Goal: Find specific page/section: Find specific page/section

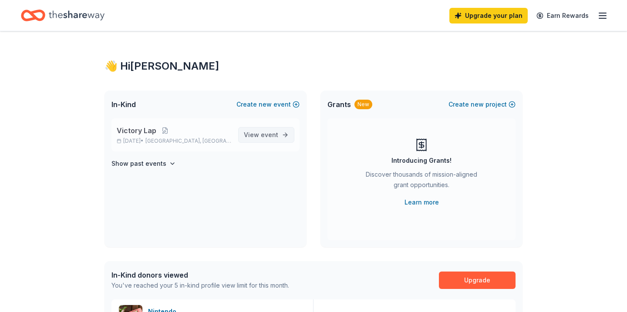
click at [264, 138] on span "View event" at bounding box center [261, 135] width 34 height 10
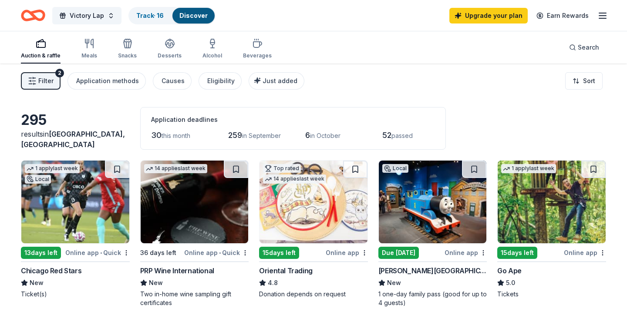
click at [190, 19] on div "Discover" at bounding box center [193, 16] width 42 height 16
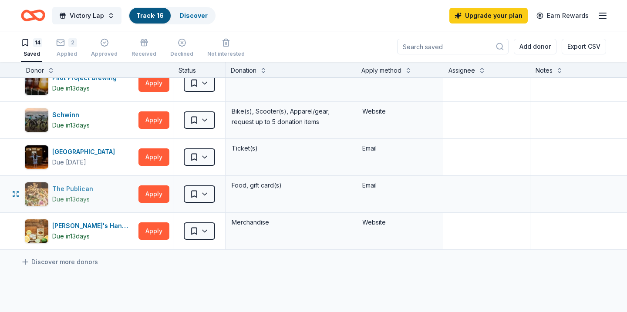
scroll to position [345, 0]
click at [150, 193] on button "Apply" at bounding box center [153, 194] width 31 height 17
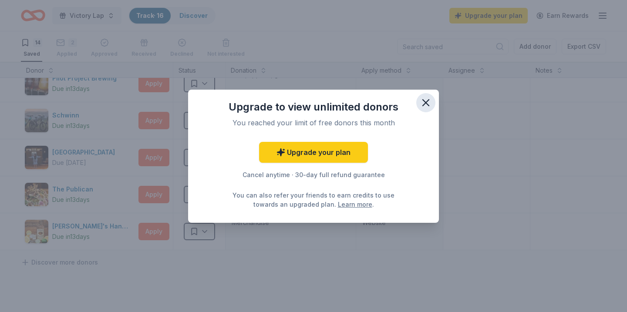
click at [428, 103] on icon "button" at bounding box center [425, 103] width 12 height 12
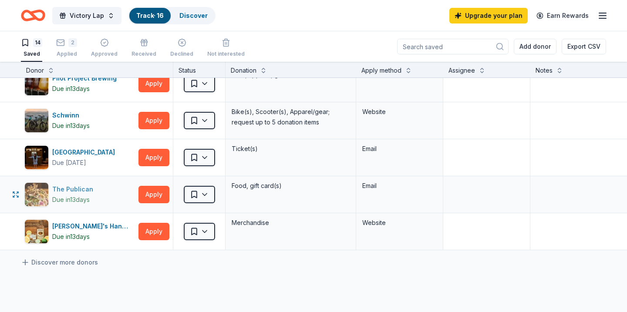
click at [67, 188] on div "The Publican" at bounding box center [74, 189] width 44 height 10
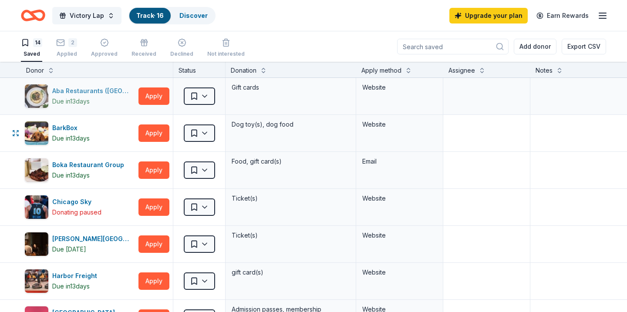
scroll to position [0, 0]
click at [178, 12] on div "Discover" at bounding box center [193, 16] width 42 height 16
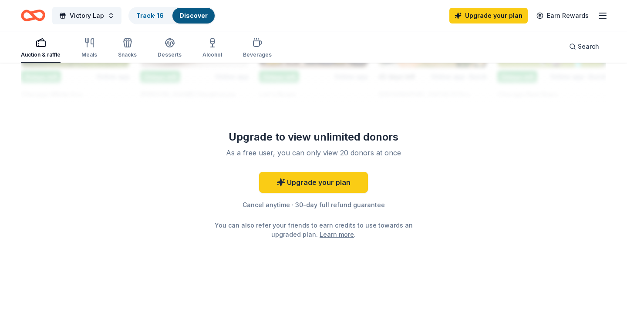
scroll to position [385, 0]
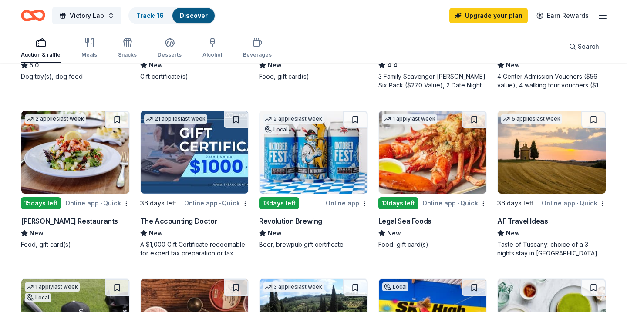
click at [447, 4] on div "Victory Lap Track · 16 Discover Upgrade your plan Earn Rewards" at bounding box center [313, 15] width 627 height 31
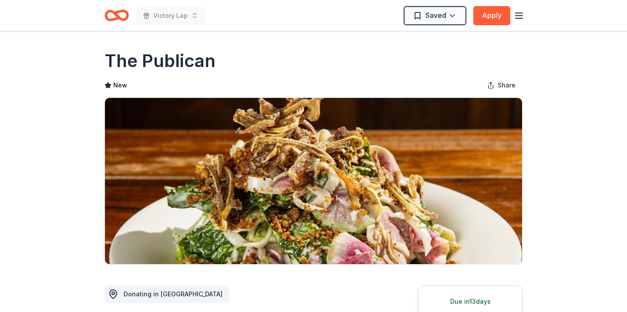
scroll to position [161, 0]
